Goal: Information Seeking & Learning: Learn about a topic

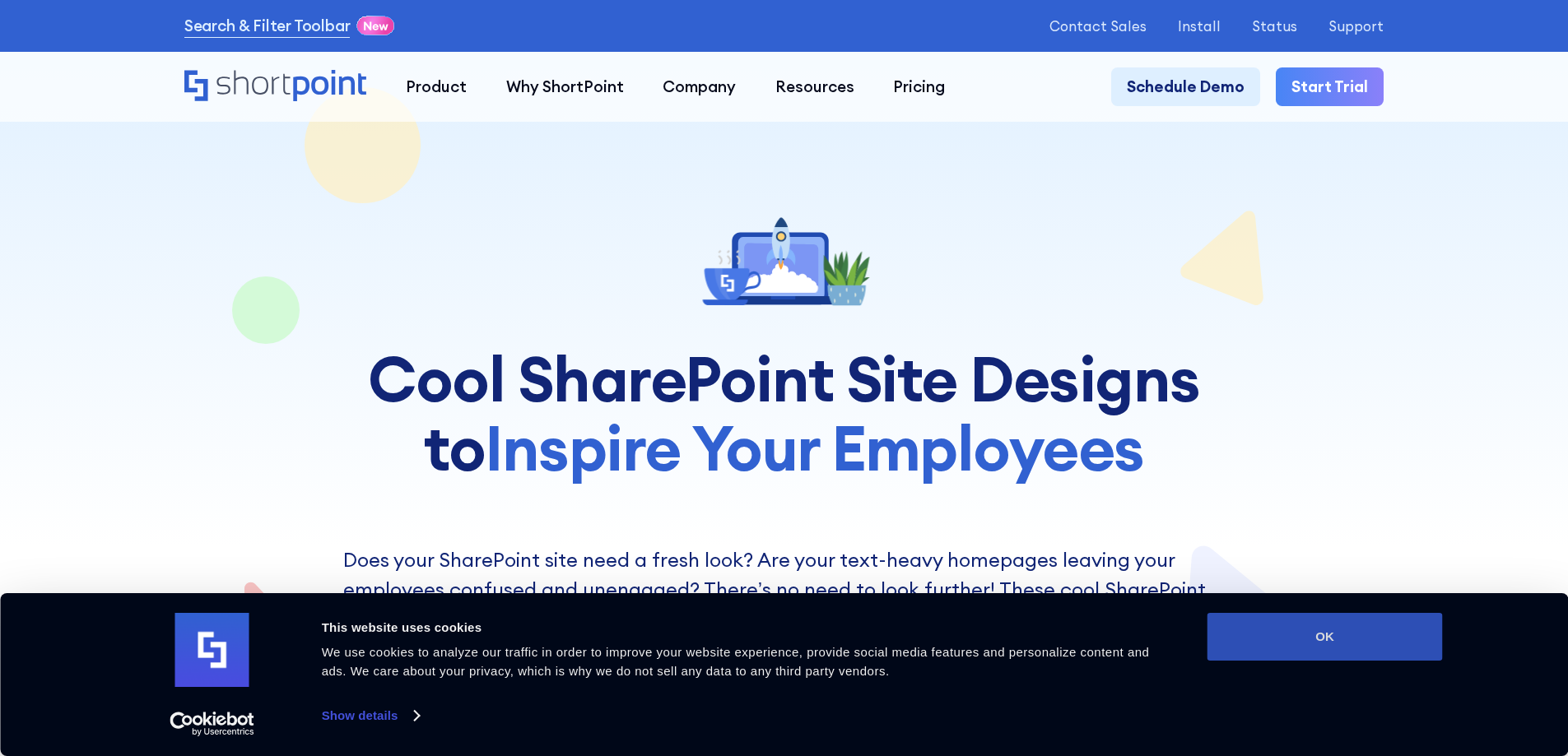
click at [1342, 624] on button "OK" at bounding box center [1325, 637] width 235 height 48
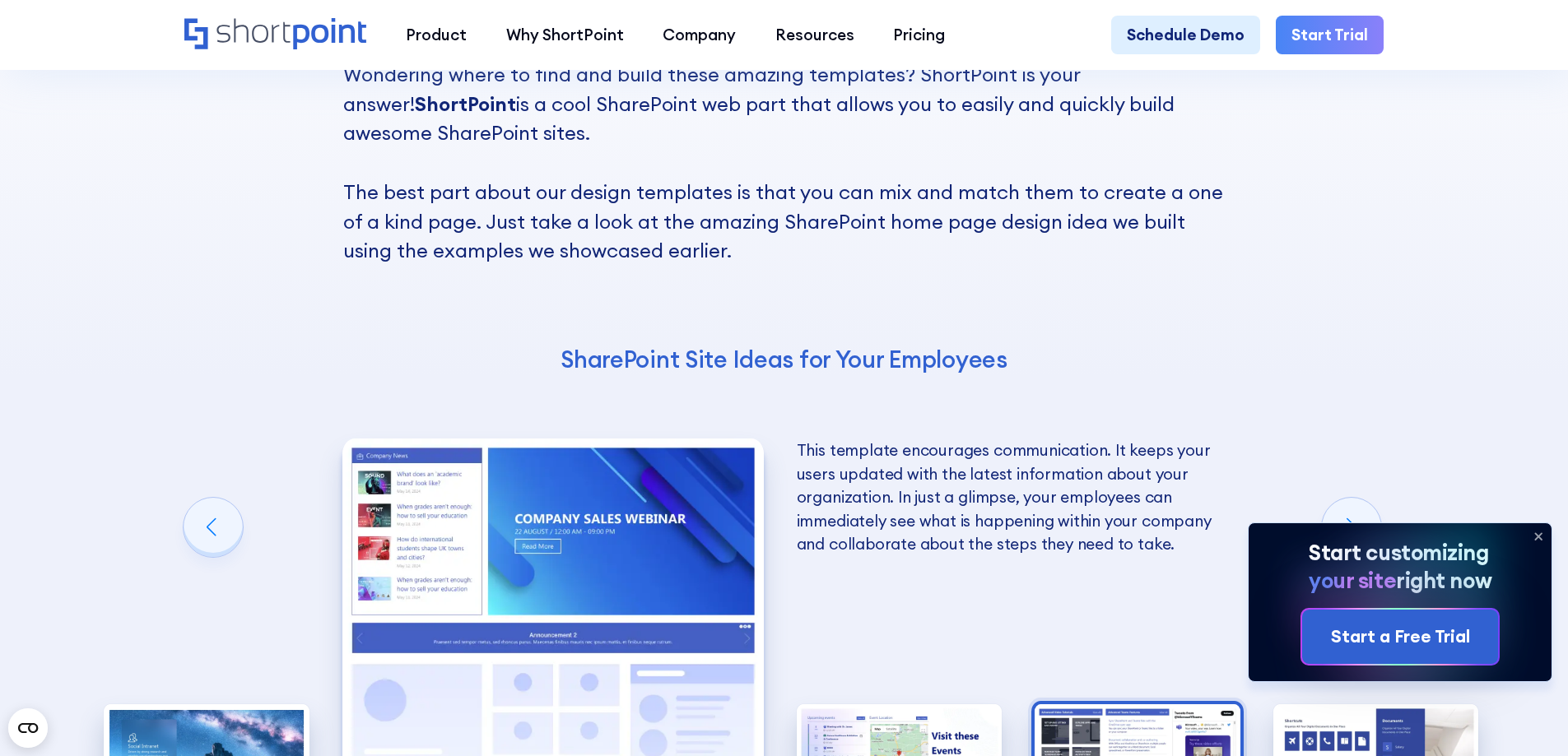
scroll to position [3291, 0]
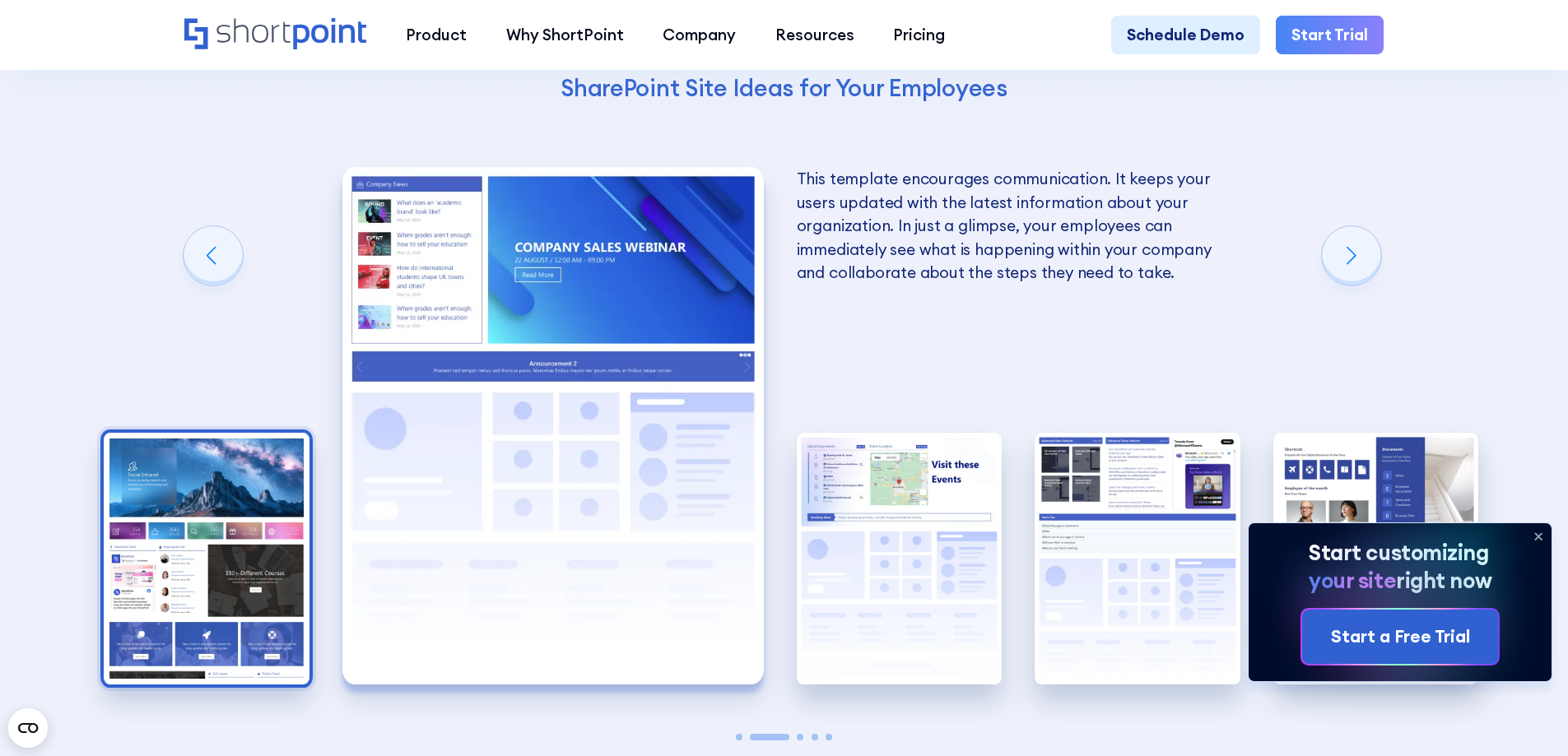
click at [232, 607] on img "1 / 5" at bounding box center [206, 560] width 206 height 253
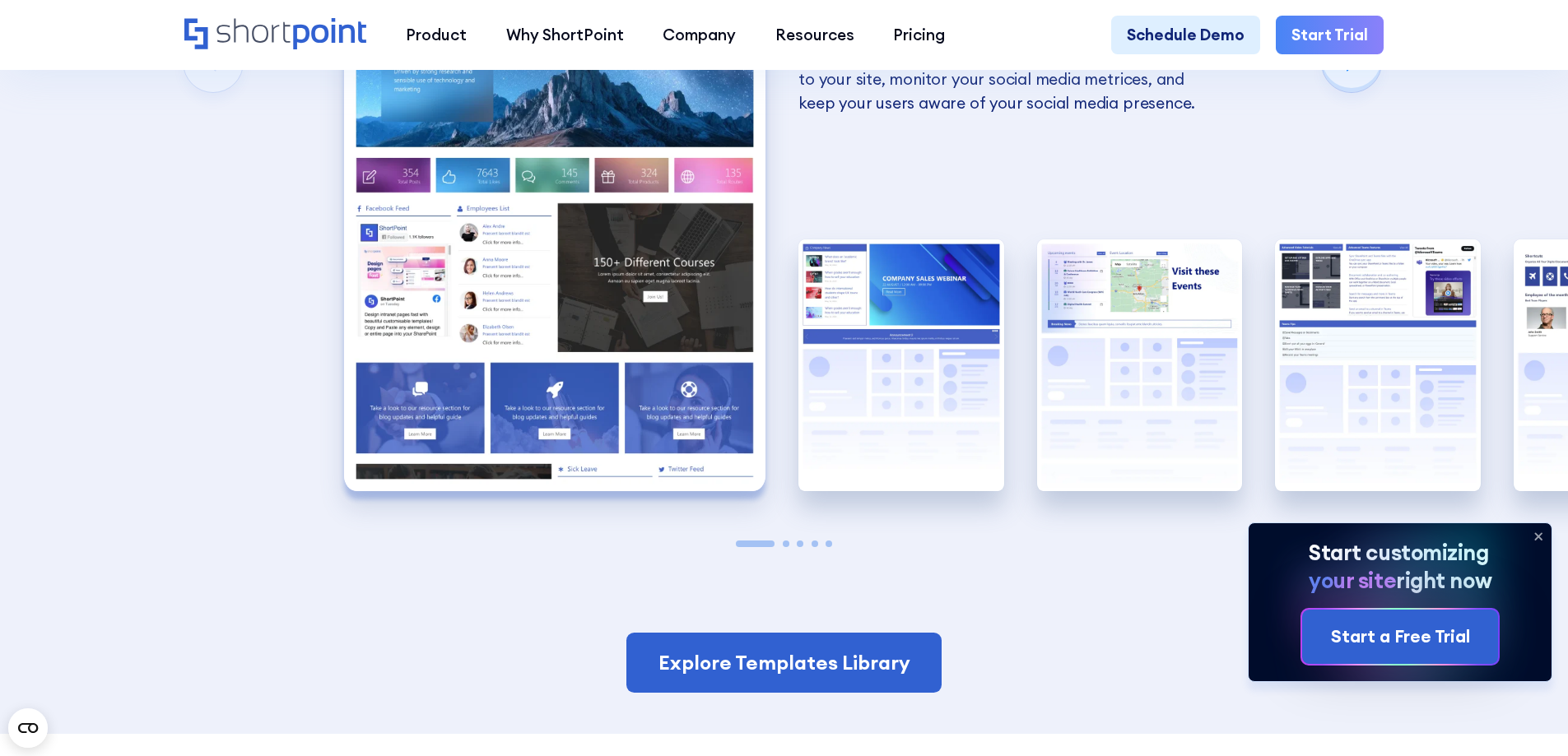
scroll to position [3456, 0]
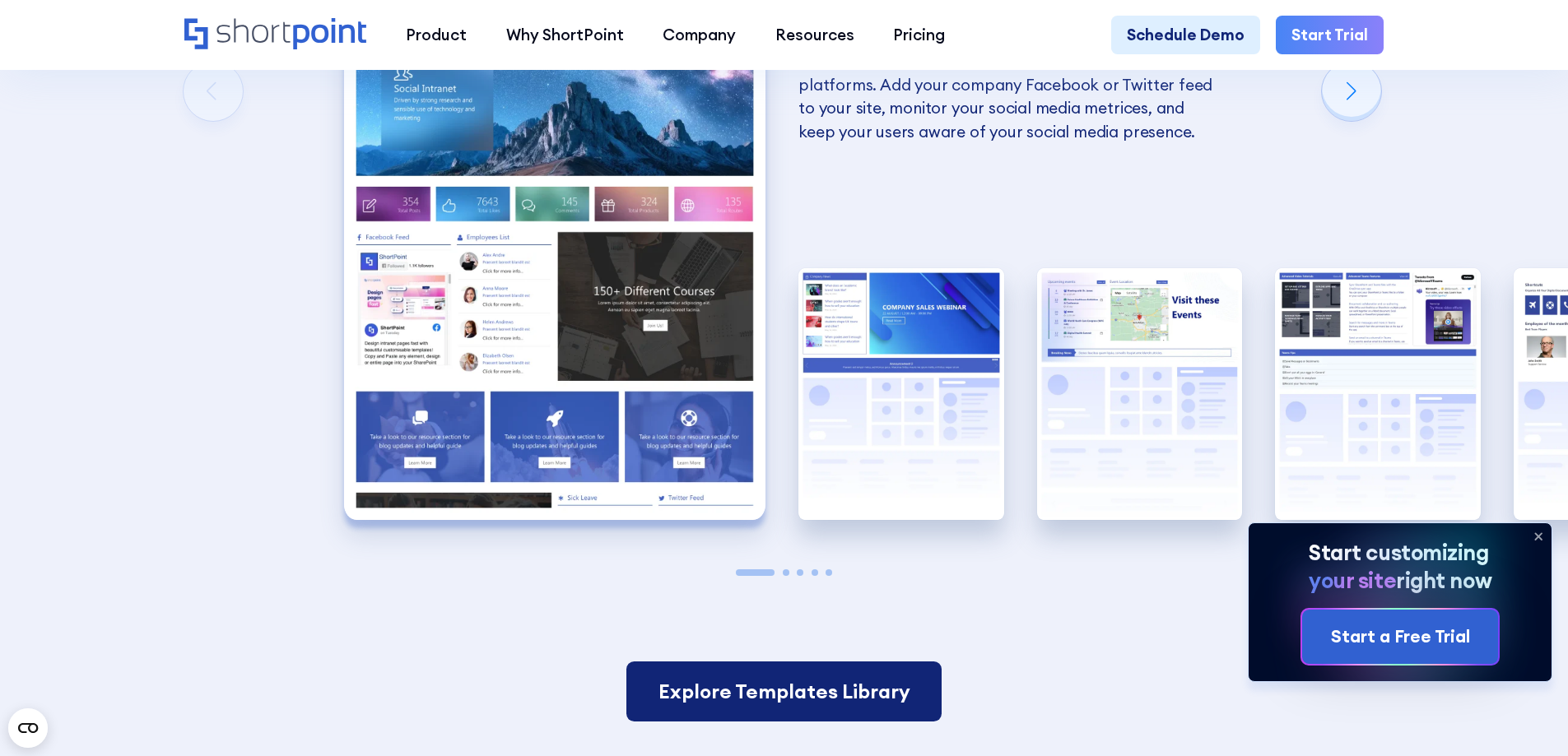
click at [776, 722] on link "Explore Templates Library" at bounding box center [783, 691] width 314 height 61
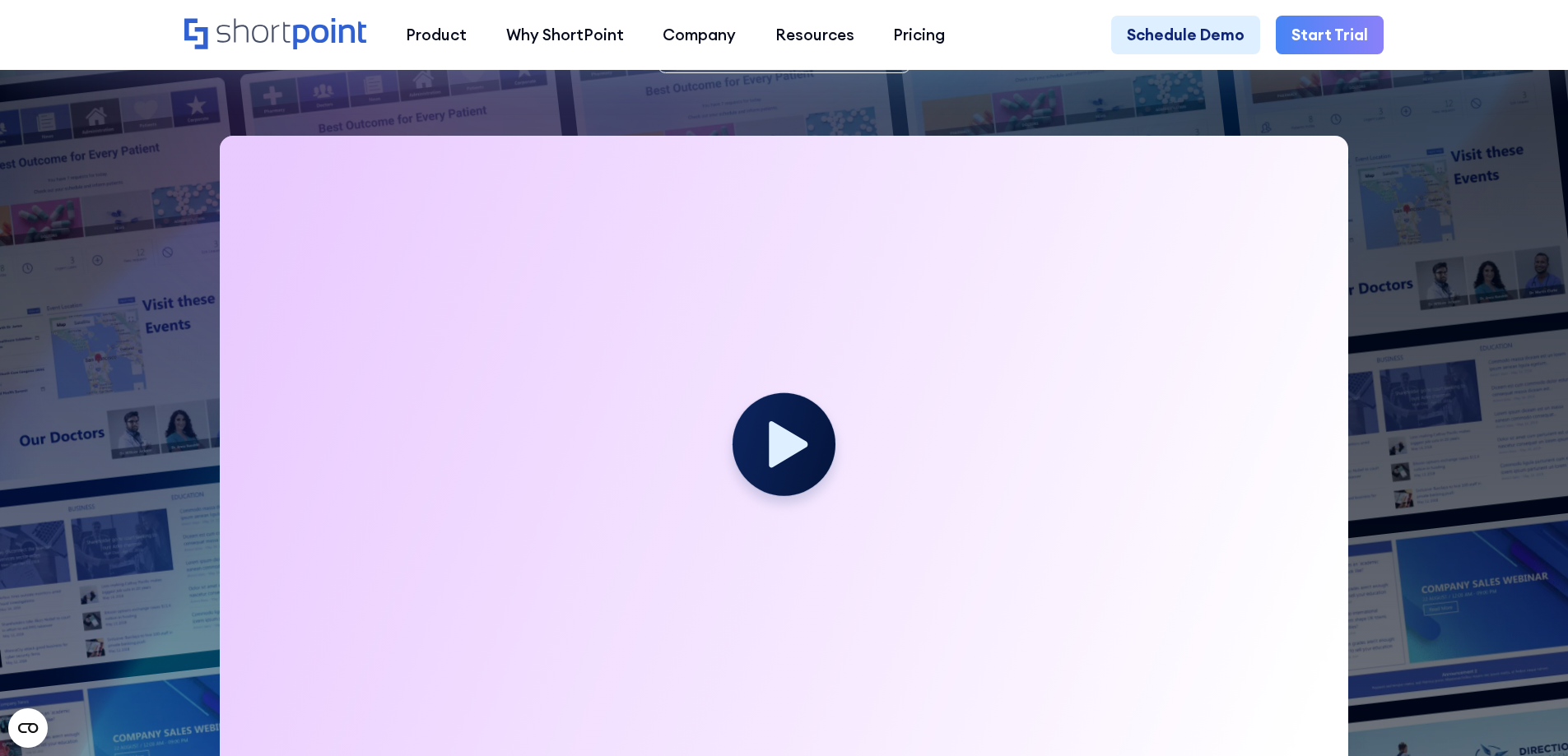
scroll to position [329, 0]
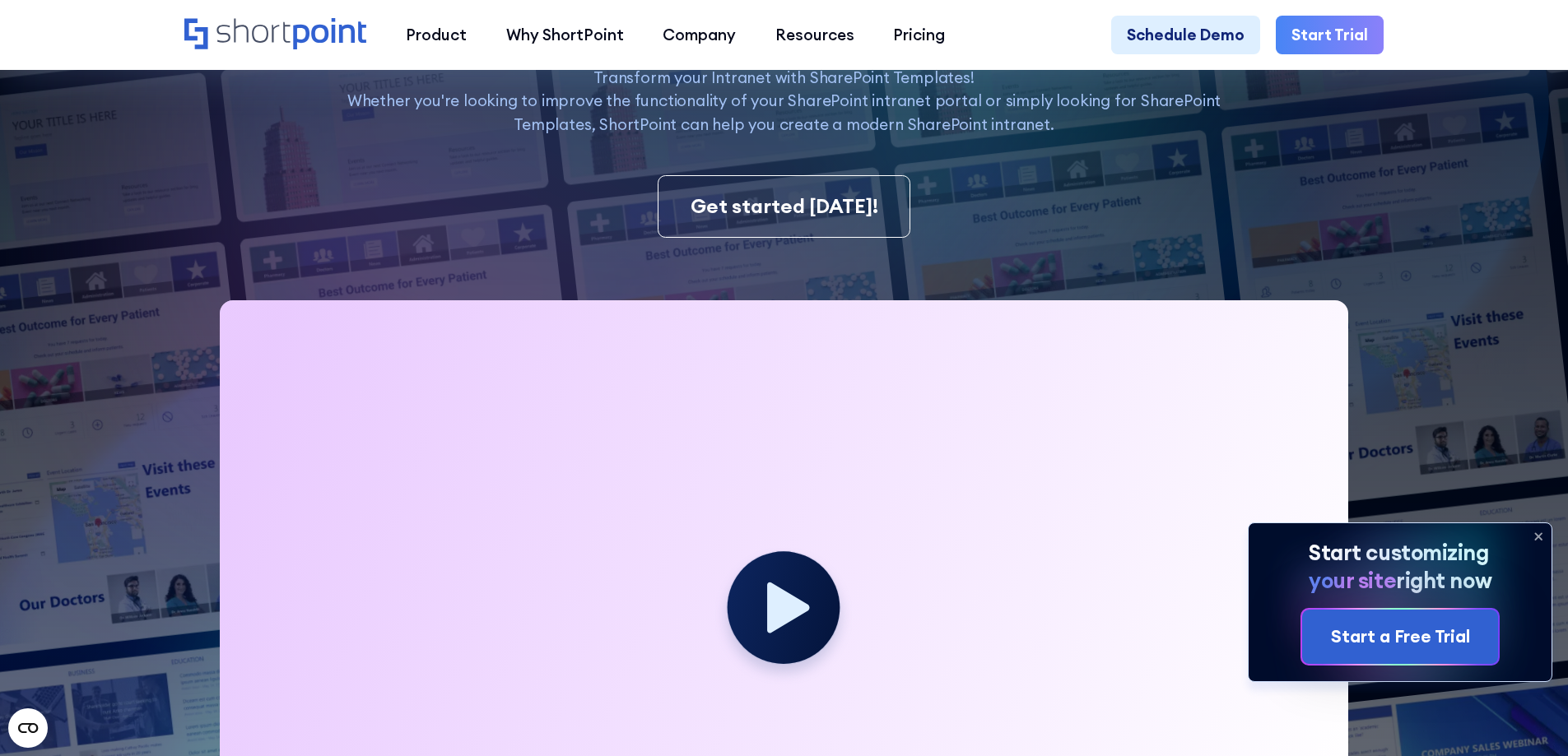
click at [779, 604] on icon at bounding box center [789, 608] width 42 height 51
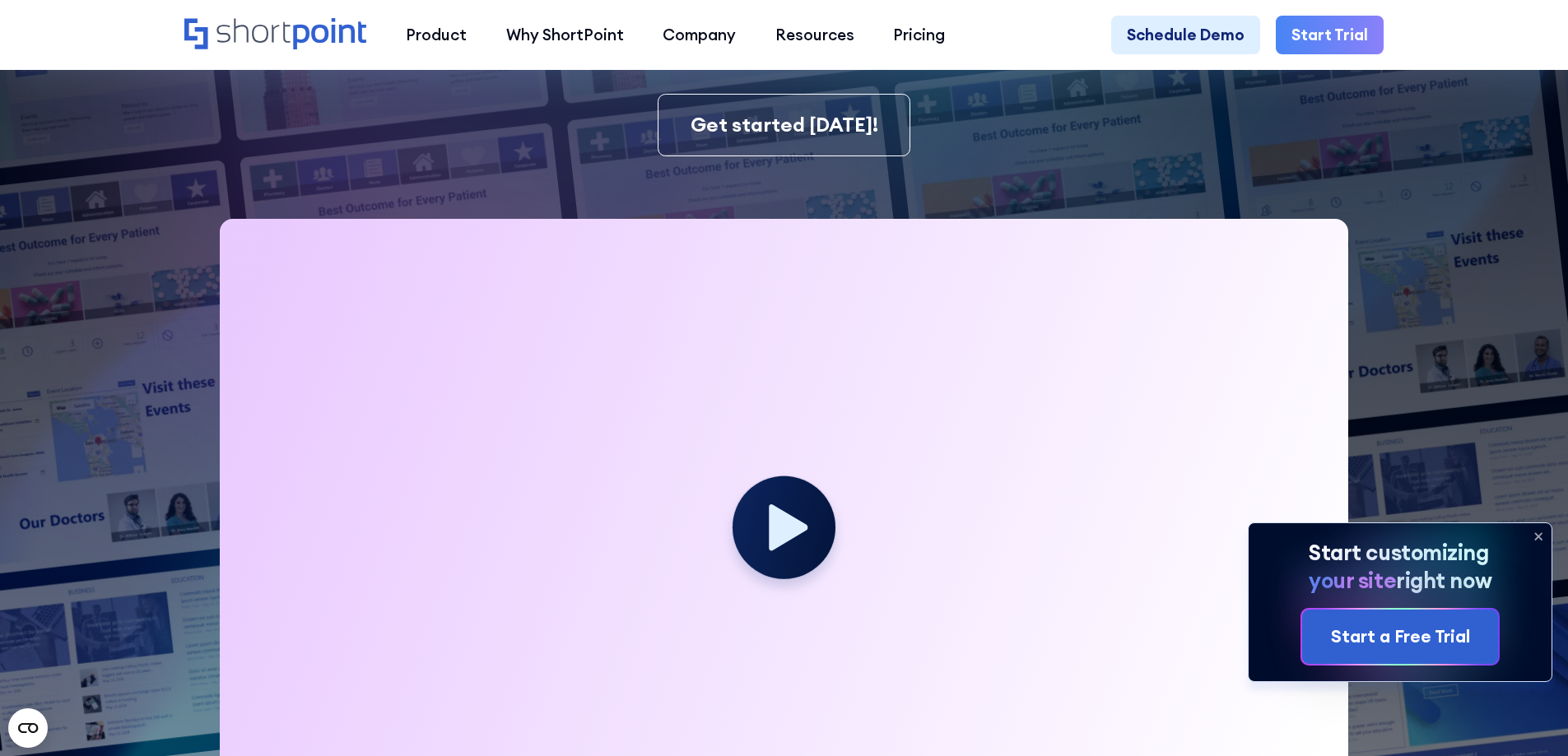
scroll to position [493, 0]
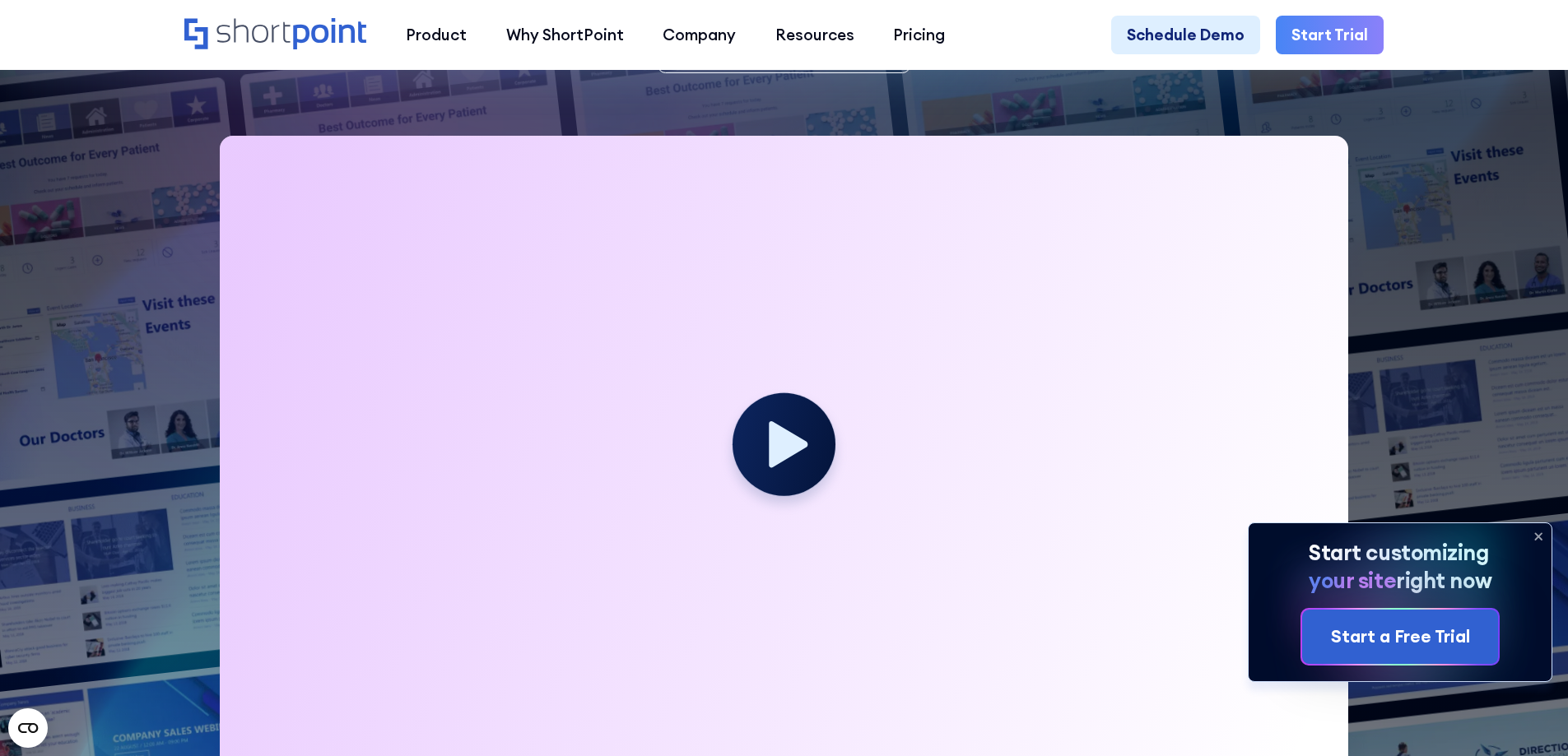
click at [1542, 531] on icon at bounding box center [1538, 537] width 27 height 27
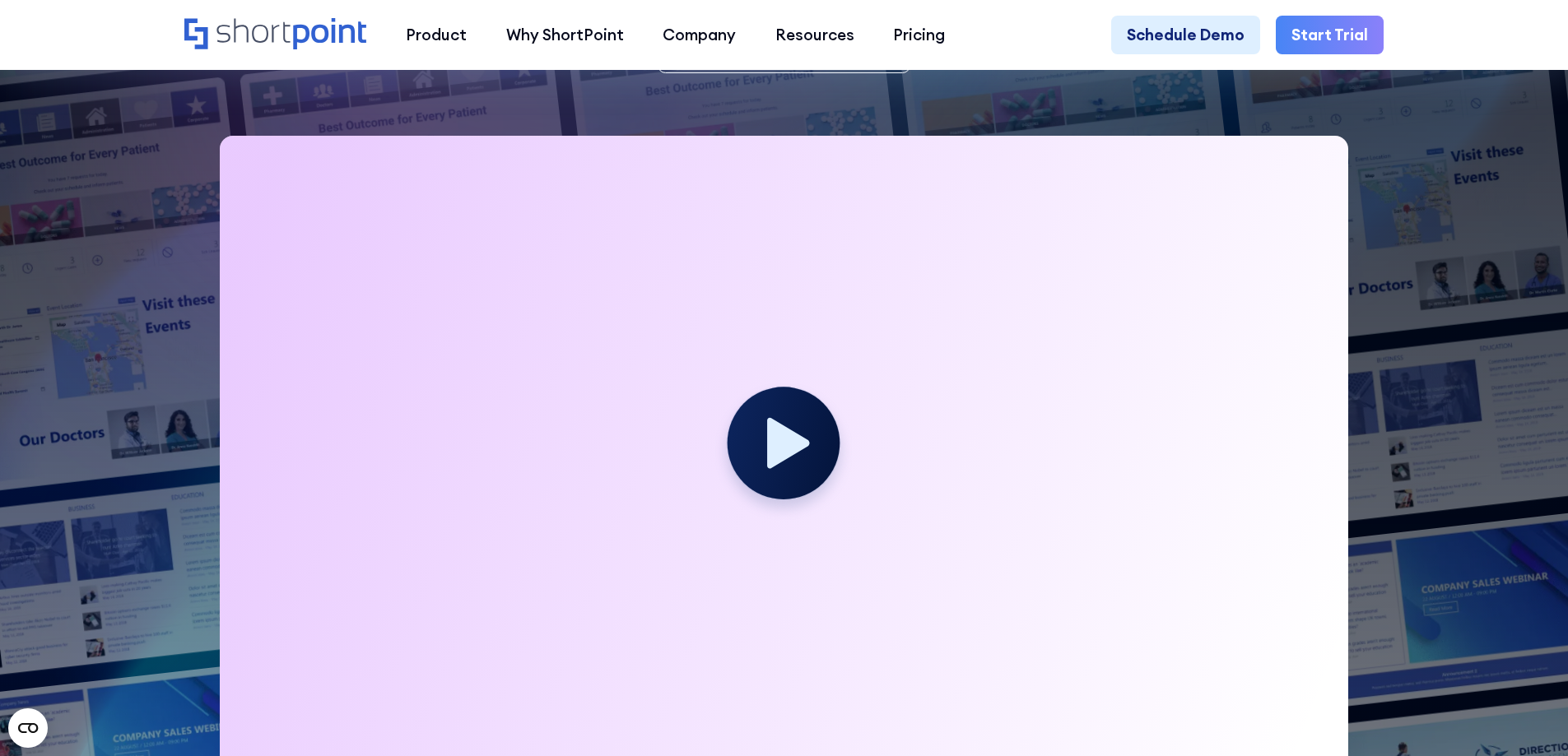
click at [779, 450] on icon at bounding box center [789, 444] width 42 height 51
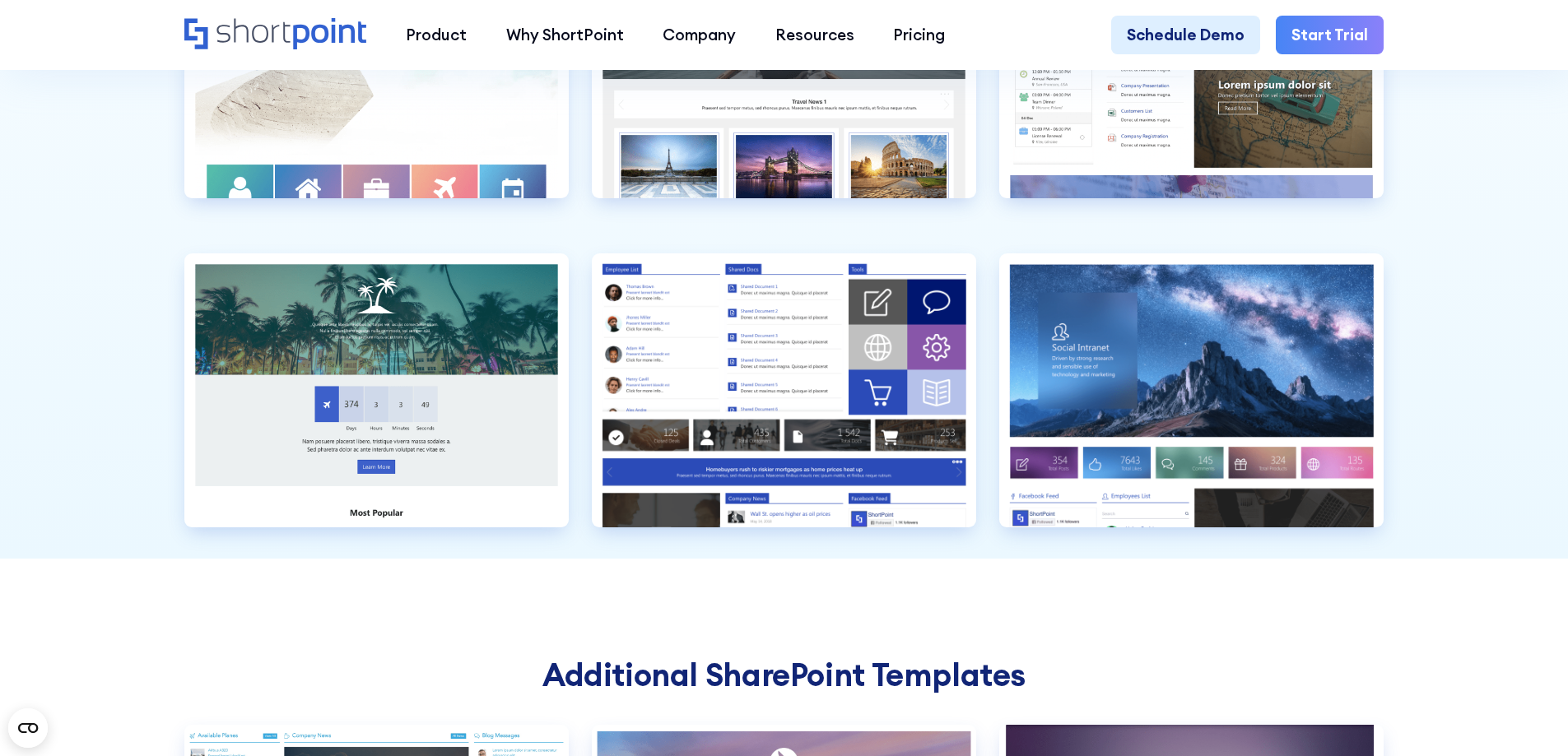
scroll to position [5266, 0]
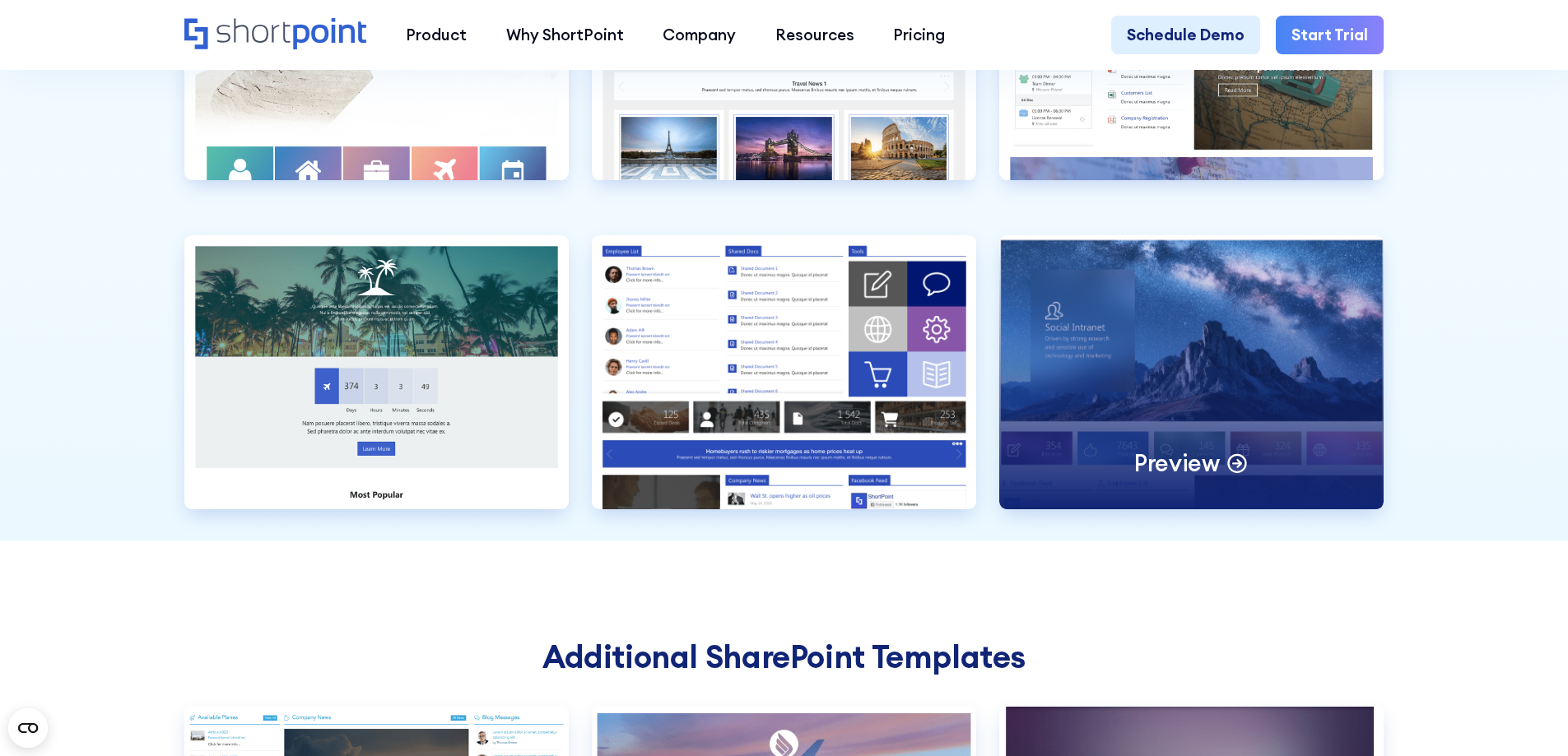
click at [1129, 391] on div "Preview" at bounding box center [1191, 372] width 385 height 274
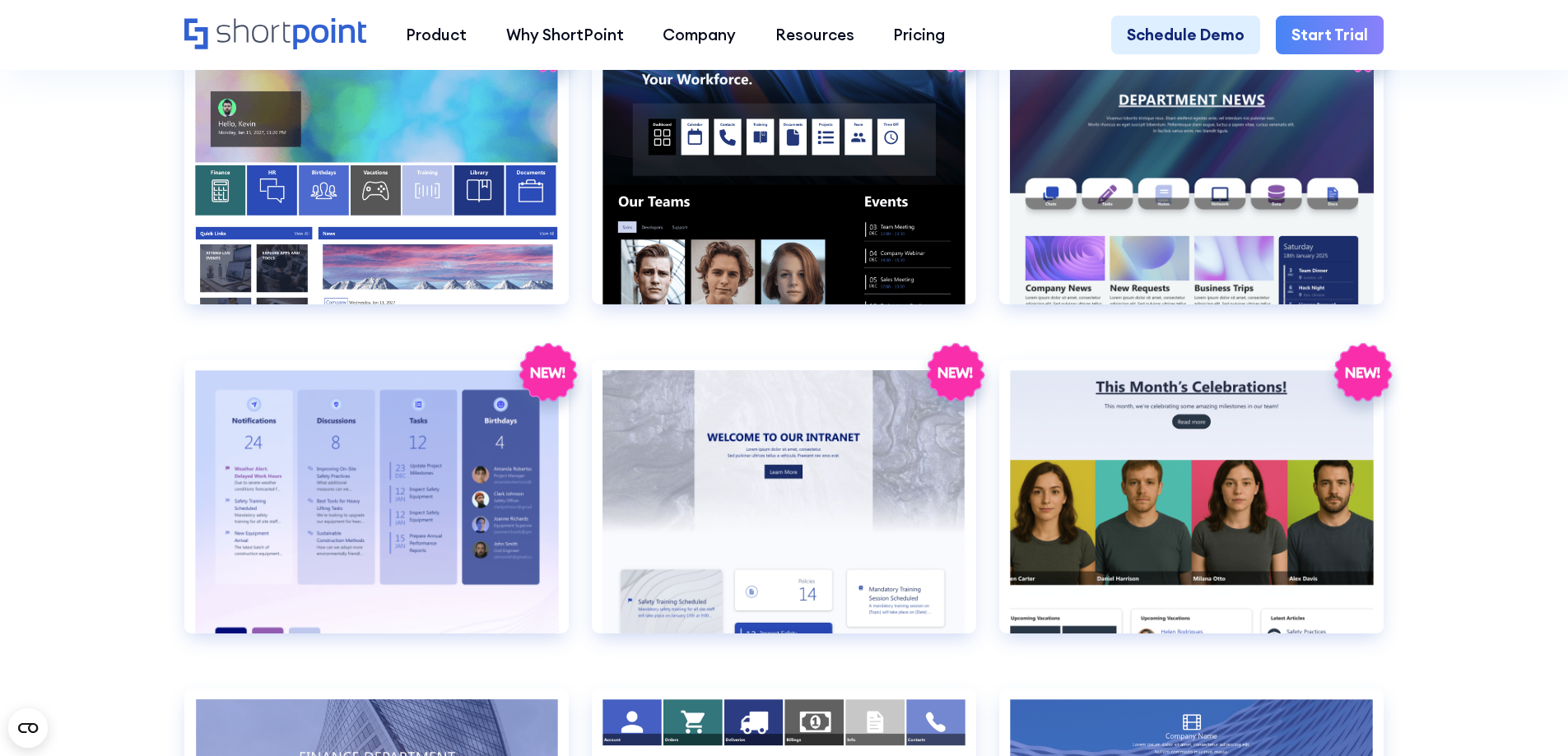
scroll to position [3127, 0]
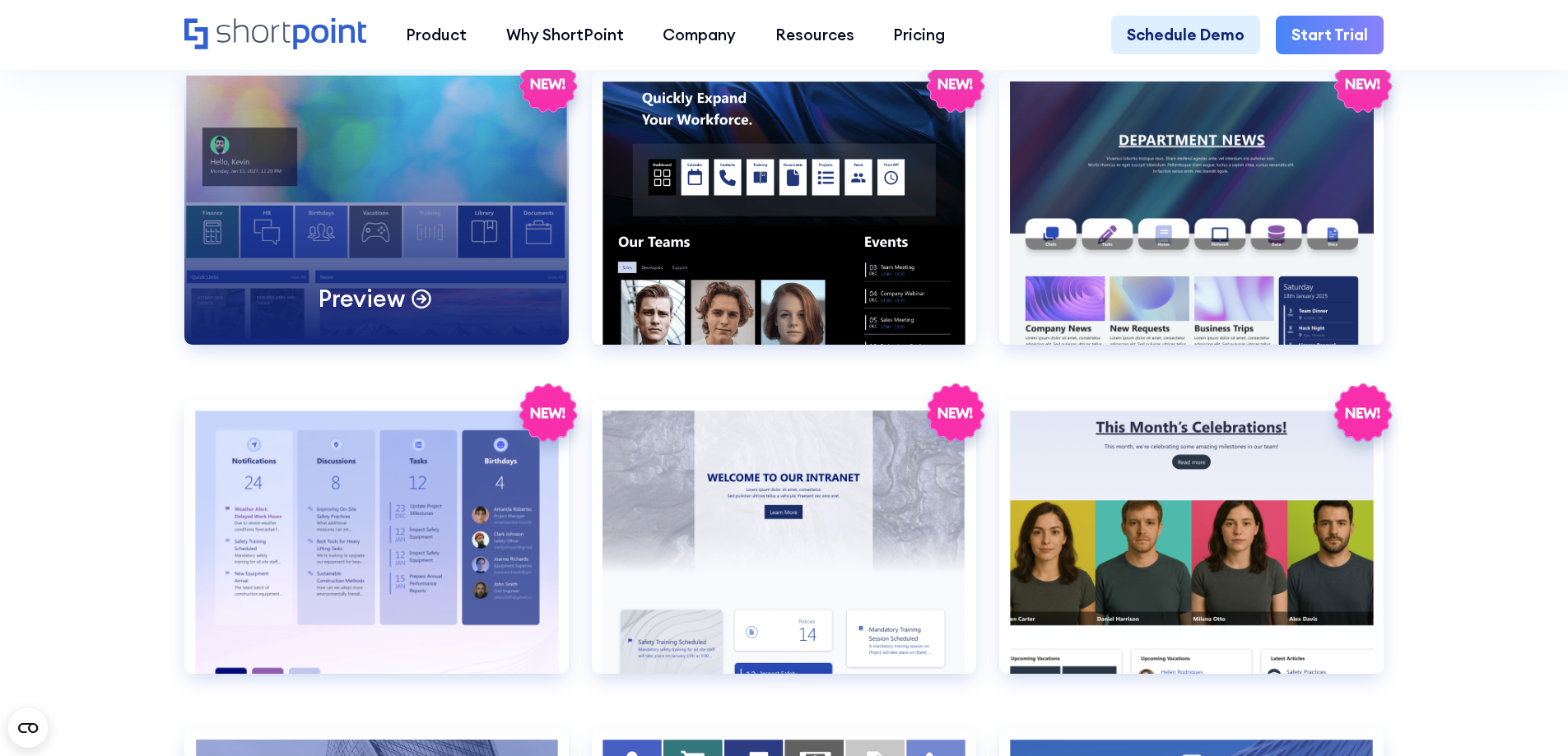
click at [404, 244] on div "Preview" at bounding box center [376, 208] width 385 height 274
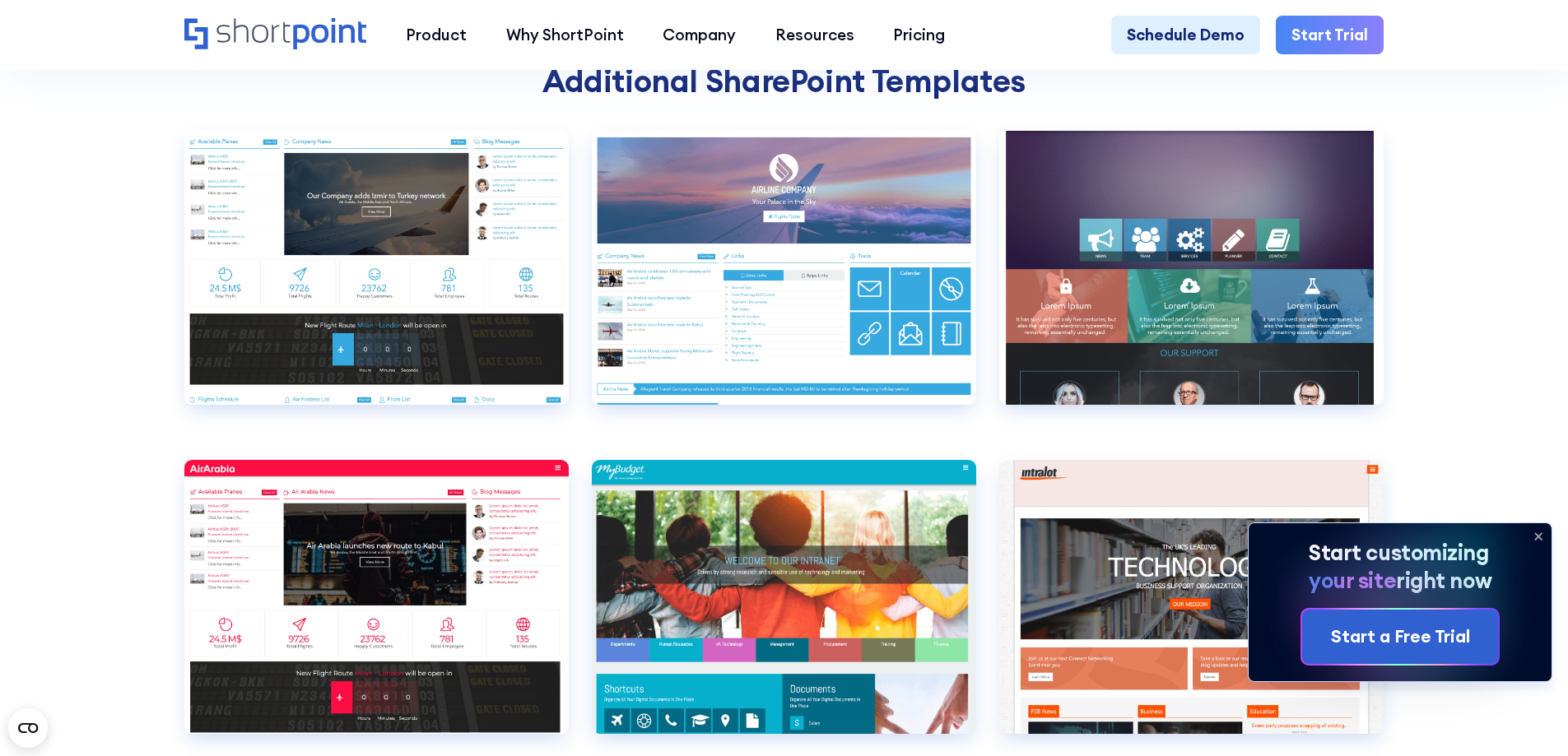
scroll to position [5924, 0]
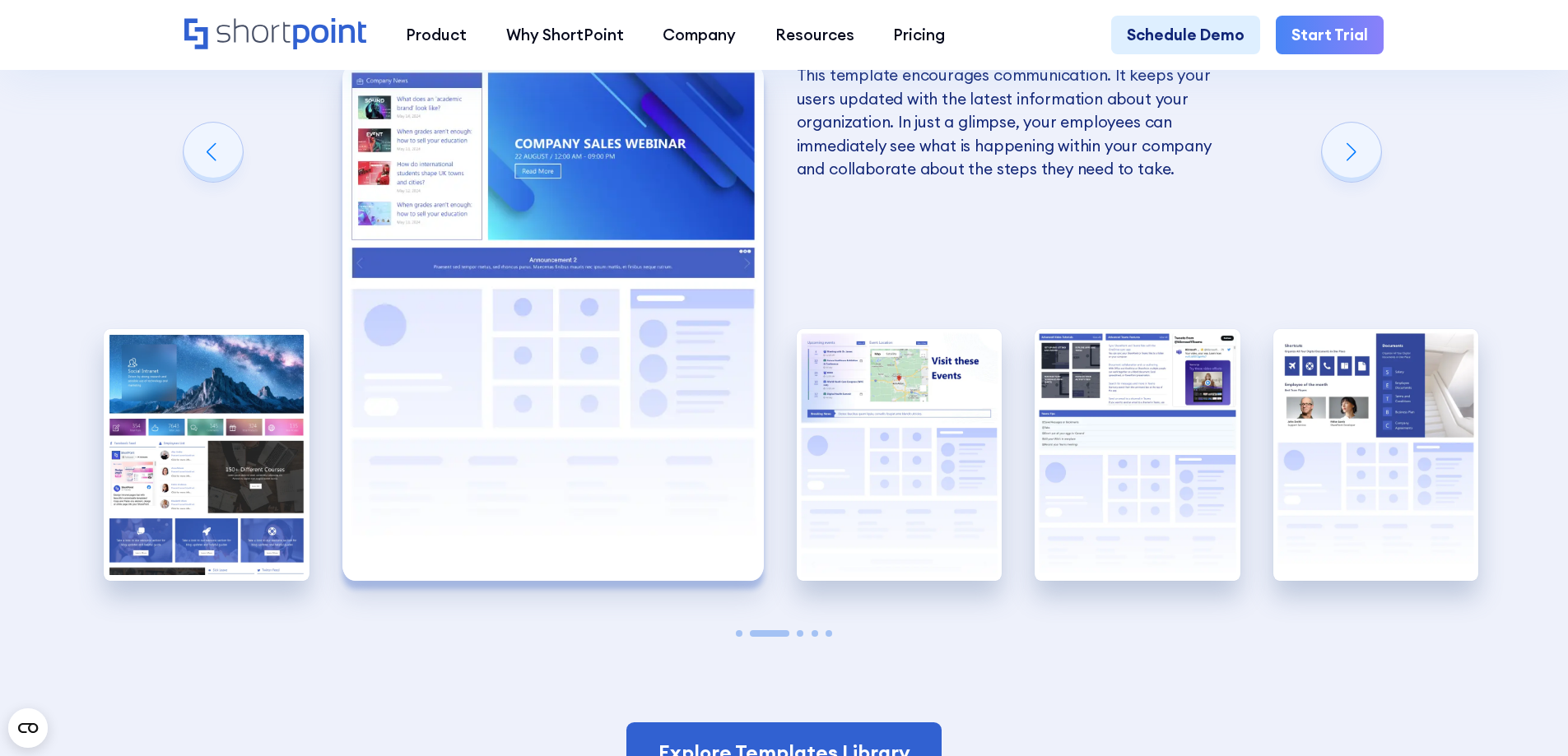
scroll to position [3539, 0]
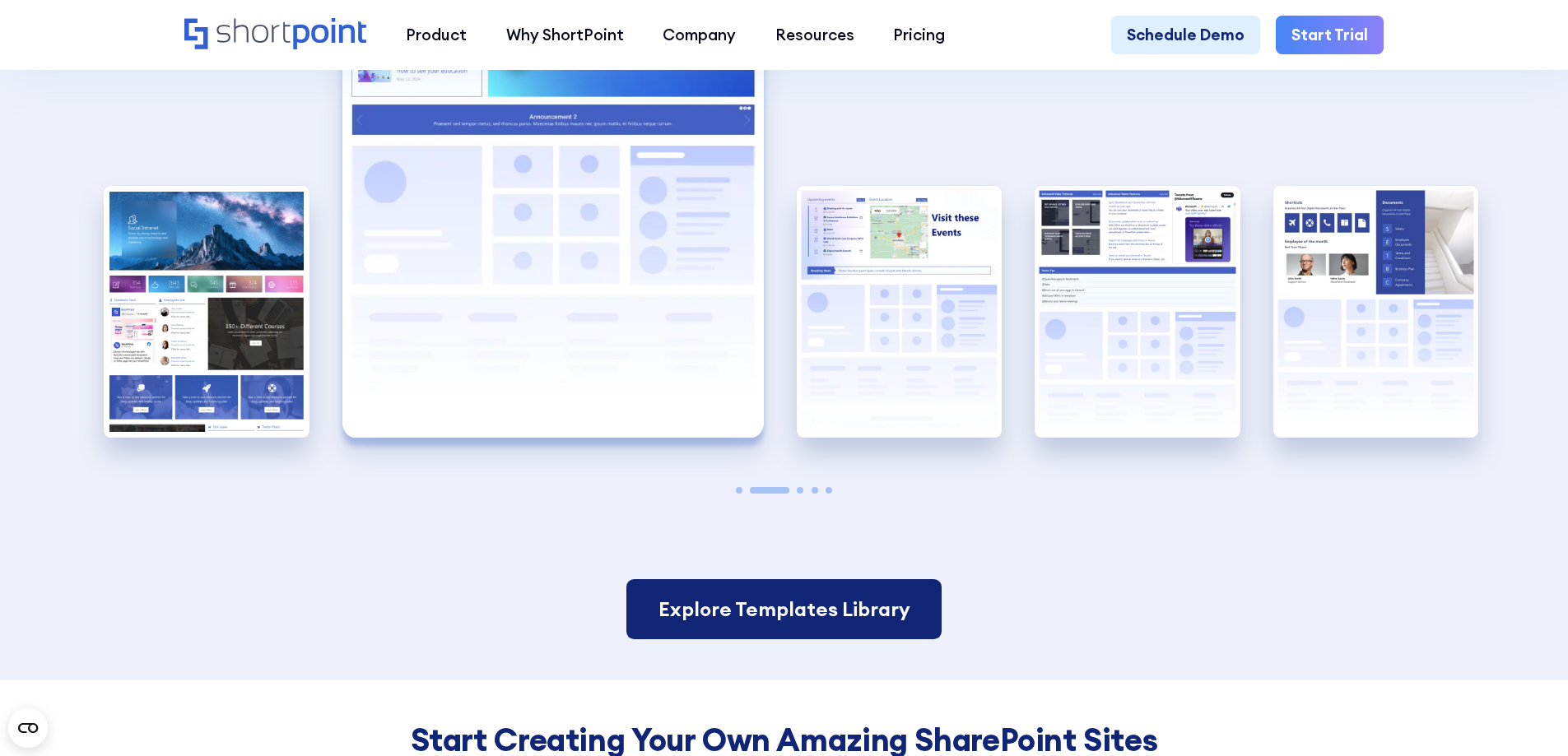
click at [768, 640] on link "Explore Templates Library" at bounding box center [783, 609] width 314 height 61
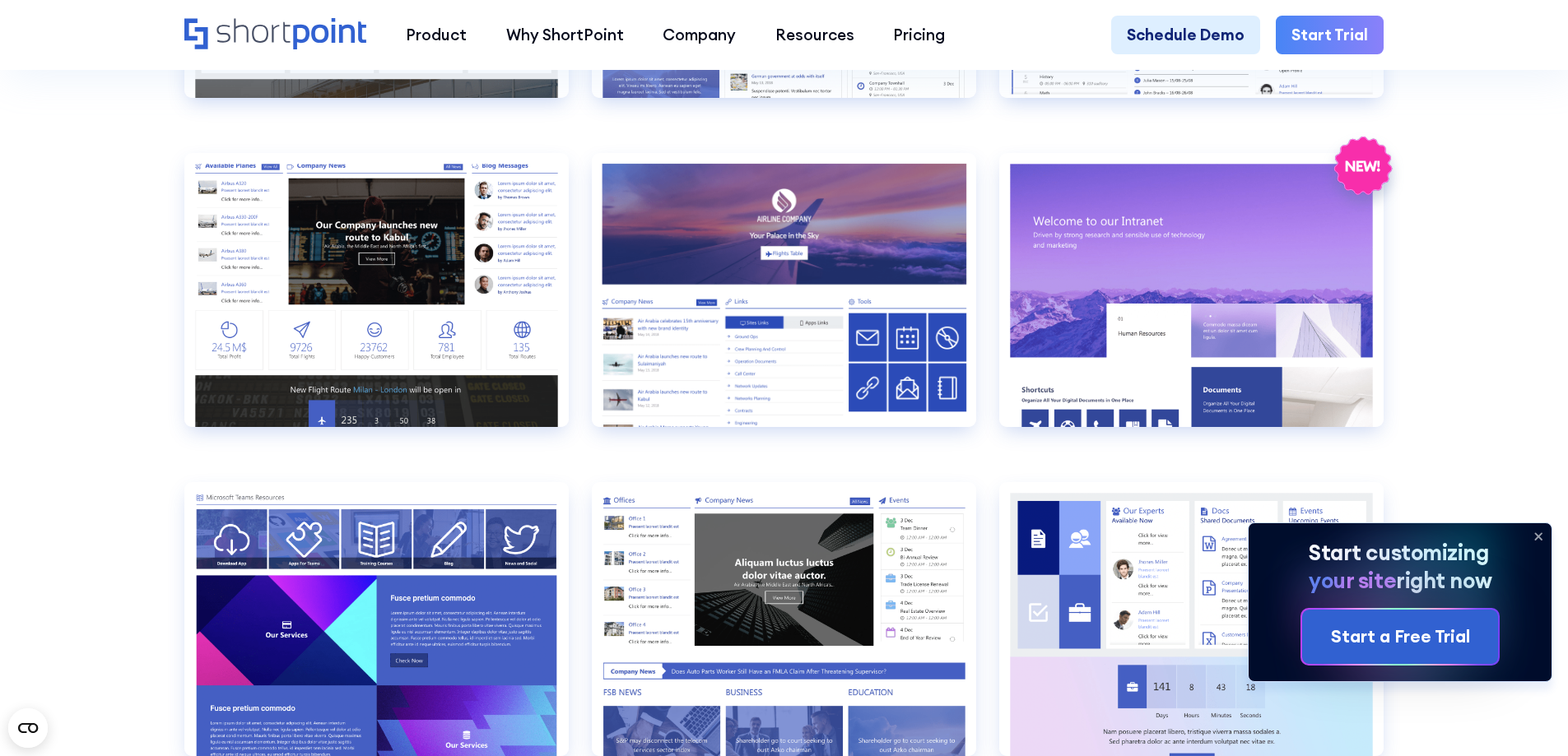
scroll to position [2469, 0]
